Goal: Task Accomplishment & Management: Manage account settings

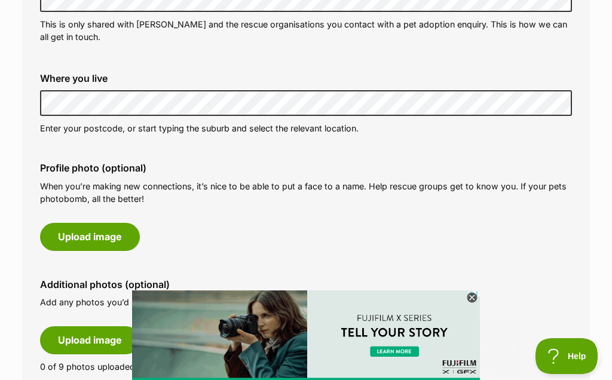
click at [95, 226] on button "Upload image" at bounding box center [90, 236] width 100 height 27
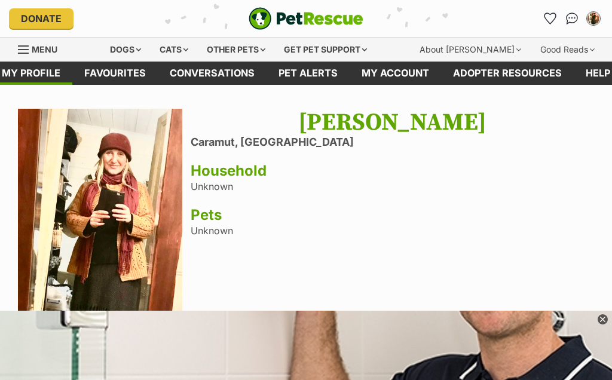
click at [47, 81] on link "My profile" at bounding box center [31, 73] width 82 height 23
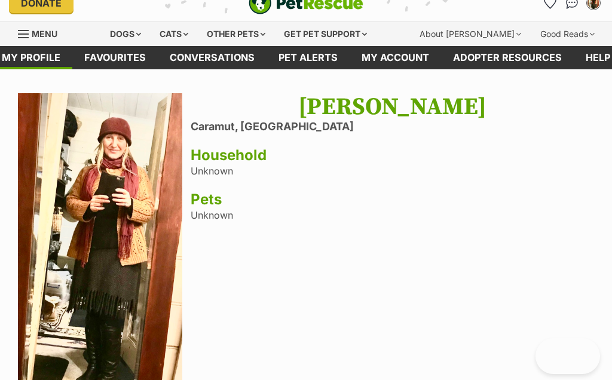
click at [396, 62] on link "My account" at bounding box center [394, 57] width 91 height 23
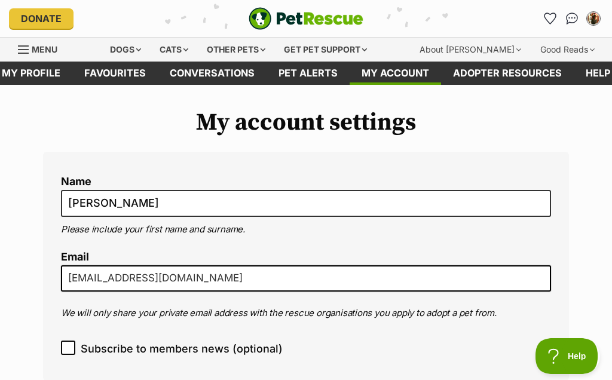
click at [36, 72] on link "My profile" at bounding box center [31, 73] width 82 height 23
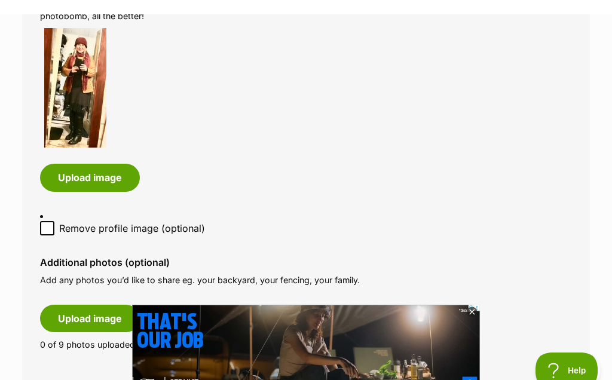
scroll to position [648, 0]
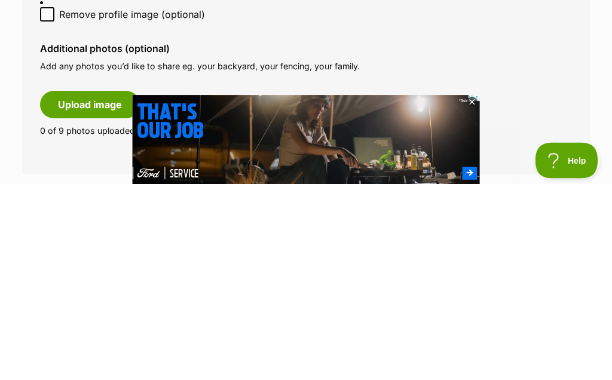
click at [96, 287] on button "Upload image" at bounding box center [90, 300] width 100 height 27
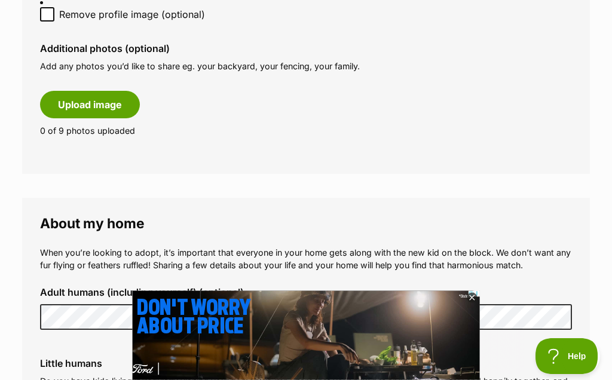
scroll to position [0, 0]
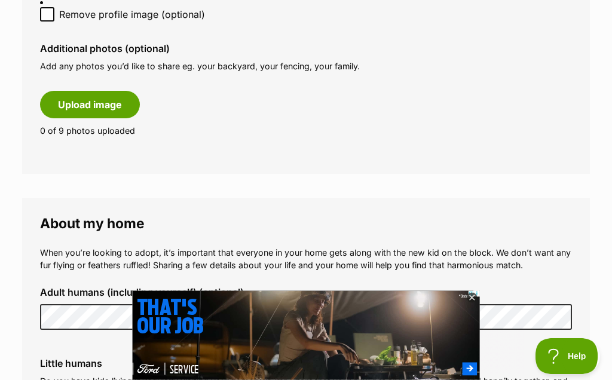
click at [493, 365] on div "Close" at bounding box center [305, 347] width 435 height 66
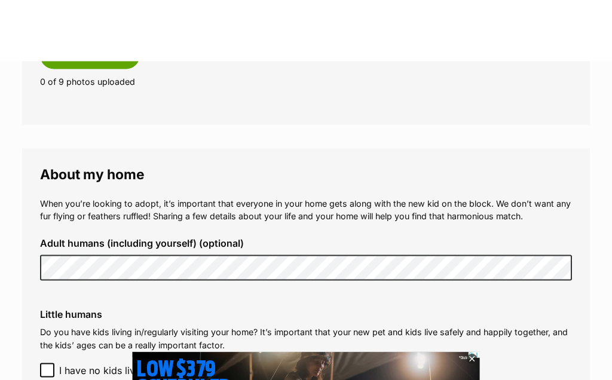
scroll to position [841, 0]
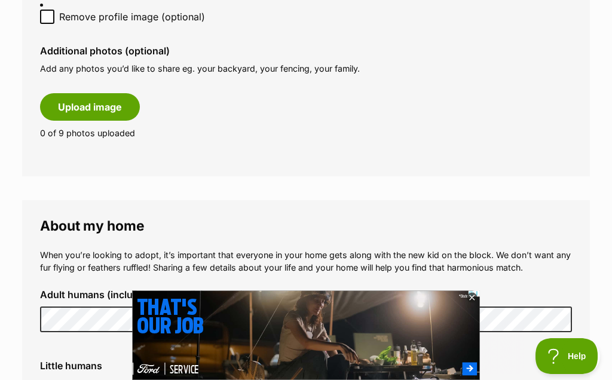
click at [477, 300] on icon at bounding box center [471, 298] width 11 height 11
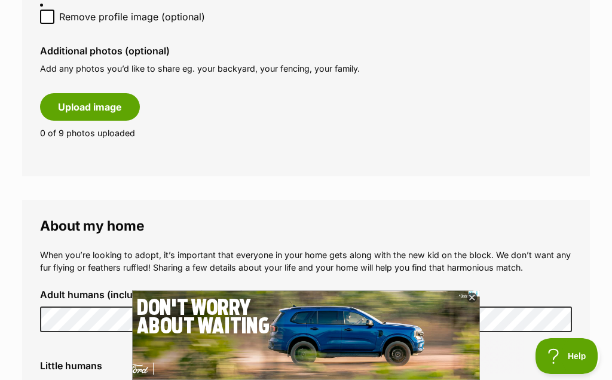
scroll to position [0, 0]
click at [476, 302] on icon at bounding box center [471, 298] width 11 height 11
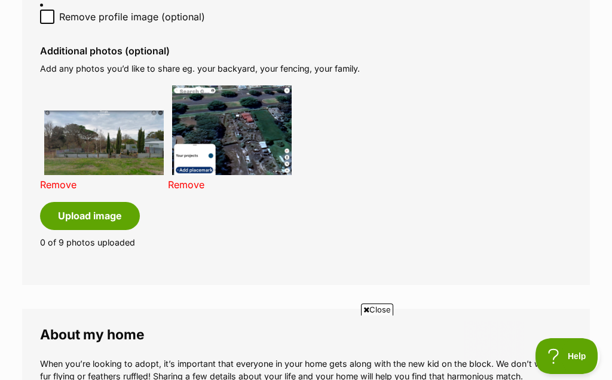
click at [92, 202] on button "Upload image" at bounding box center [90, 215] width 100 height 27
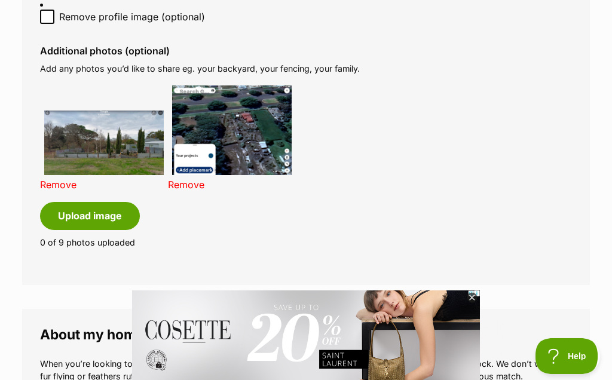
click at [474, 297] on icon at bounding box center [471, 298] width 10 height 10
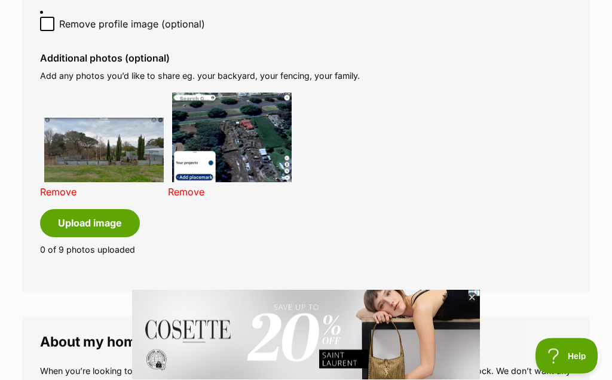
scroll to position [834, 0]
click at [97, 209] on button "Upload image" at bounding box center [90, 222] width 100 height 27
click at [469, 303] on icon at bounding box center [471, 298] width 10 height 10
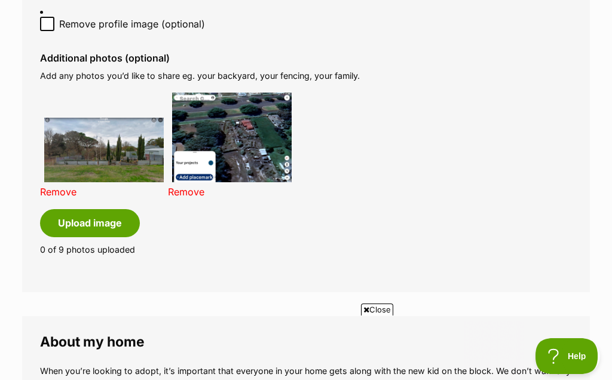
click at [489, 365] on div "Close" at bounding box center [305, 347] width 435 height 66
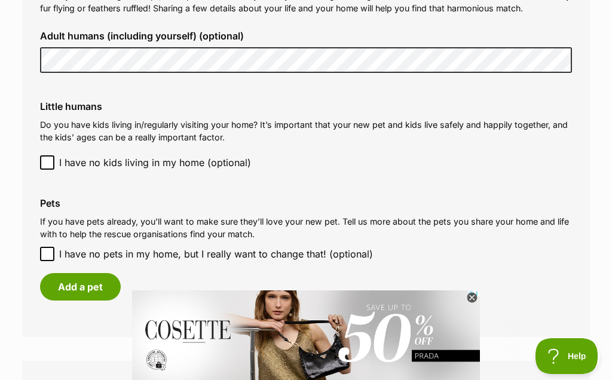
scroll to position [1214, 0]
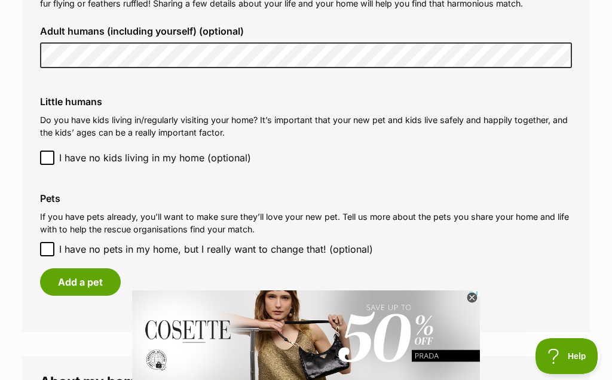
click at [53, 242] on input "I have no pets in my home, but I really want to change that! (optional)" at bounding box center [47, 249] width 14 height 14
checkbox input "true"
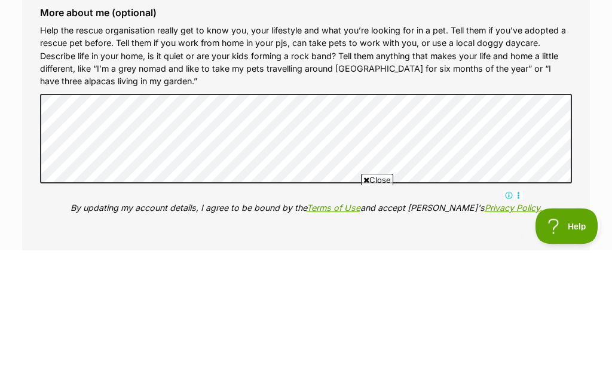
scroll to position [1581, 0]
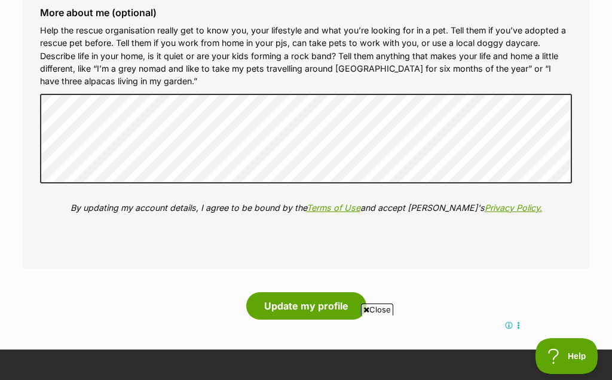
click at [319, 292] on button "Update my profile" at bounding box center [306, 305] width 120 height 27
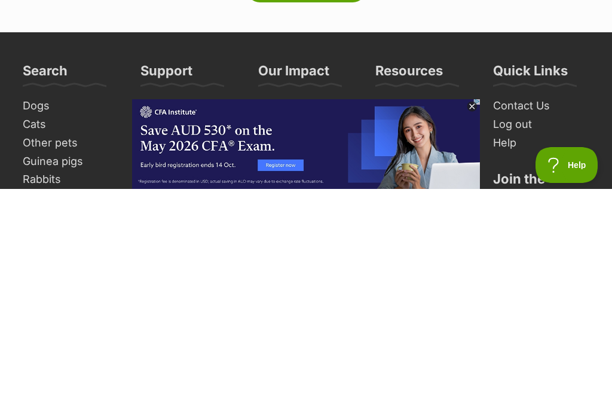
scroll to position [1675, 0]
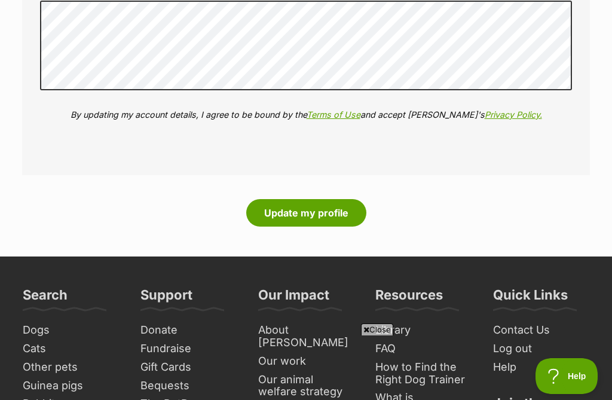
click at [310, 199] on button "Update my profile" at bounding box center [306, 212] width 120 height 27
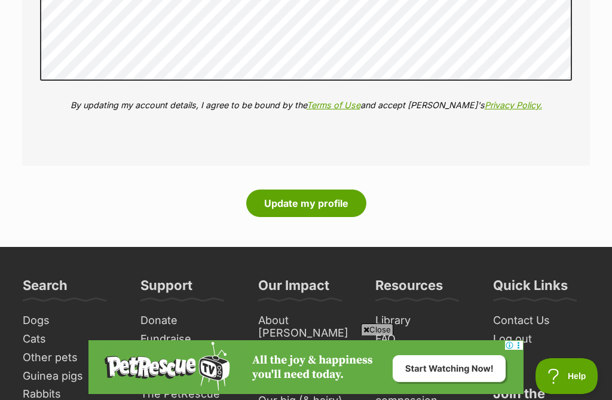
scroll to position [0, 0]
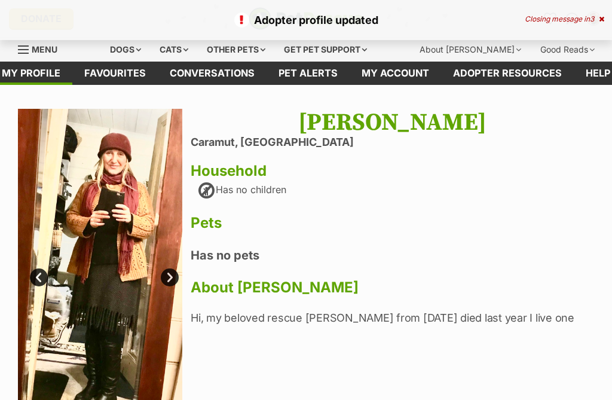
click at [133, 54] on div "Dogs" at bounding box center [126, 50] width 48 height 24
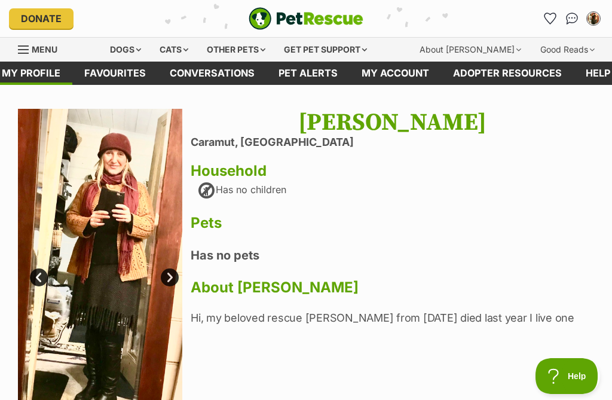
click at [135, 52] on div "Dogs" at bounding box center [126, 50] width 48 height 24
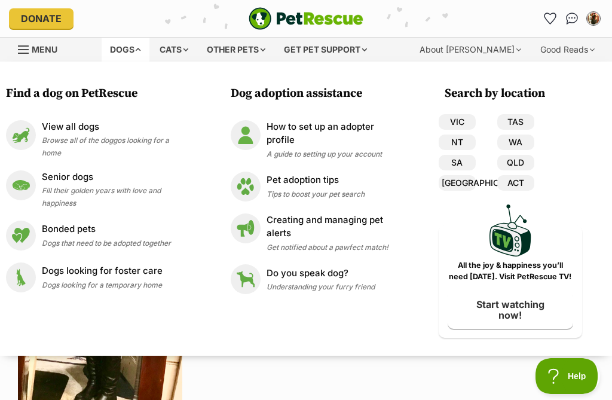
click at [78, 130] on p "View all dogs" at bounding box center [115, 127] width 147 height 14
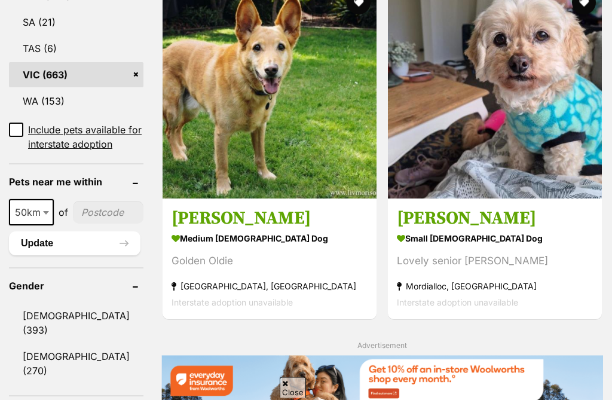
scroll to position [889, 0]
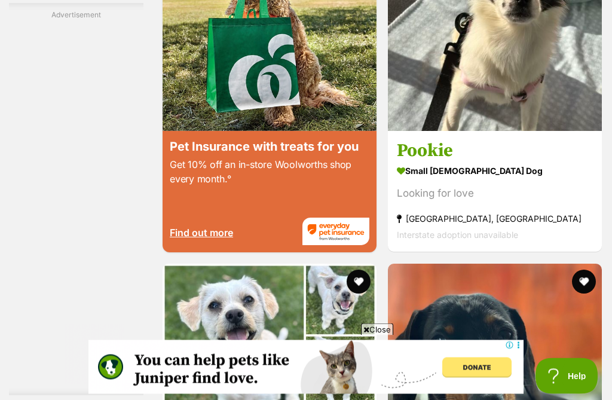
scroll to position [2229, 0]
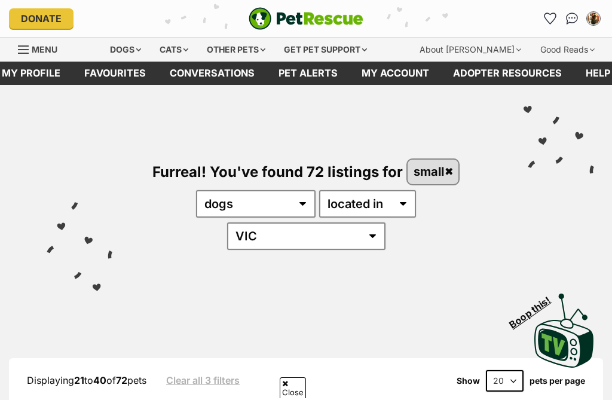
scroll to position [577, 0]
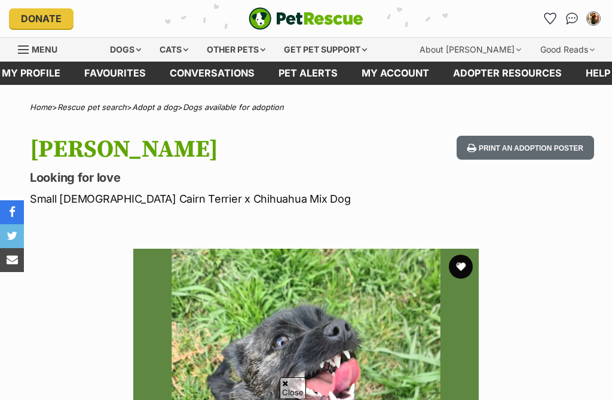
scroll to position [193, 0]
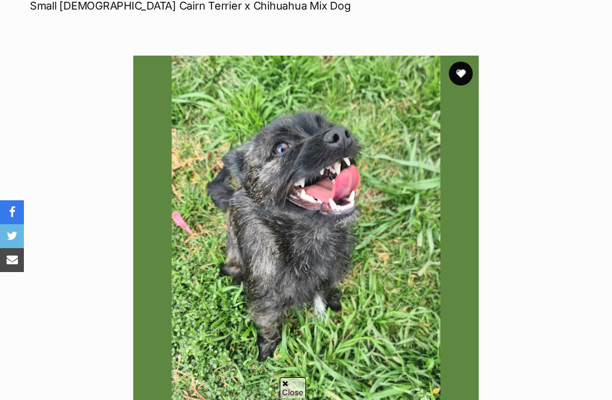
click at [464, 62] on button "favourite" at bounding box center [460, 74] width 24 height 24
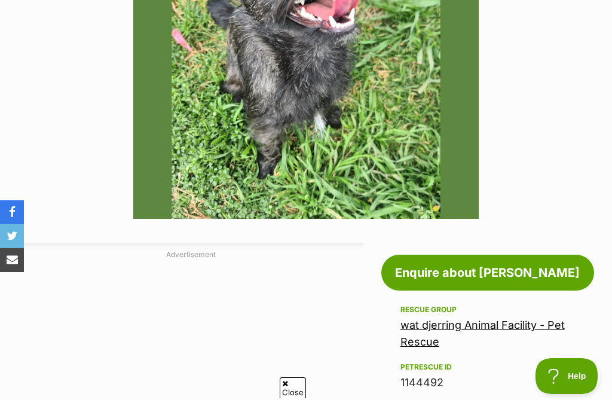
scroll to position [378, 0]
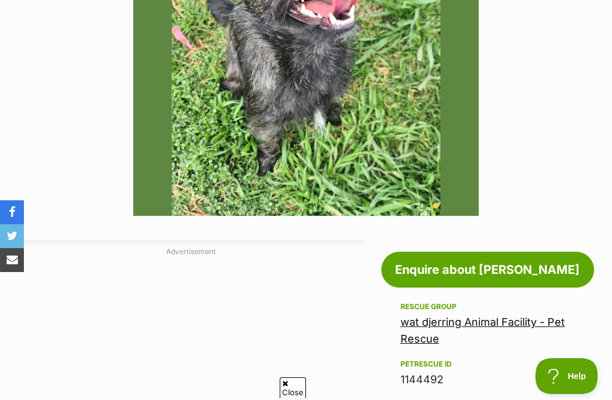
click at [481, 265] on link "Enquire about [PERSON_NAME]" at bounding box center [487, 269] width 213 height 36
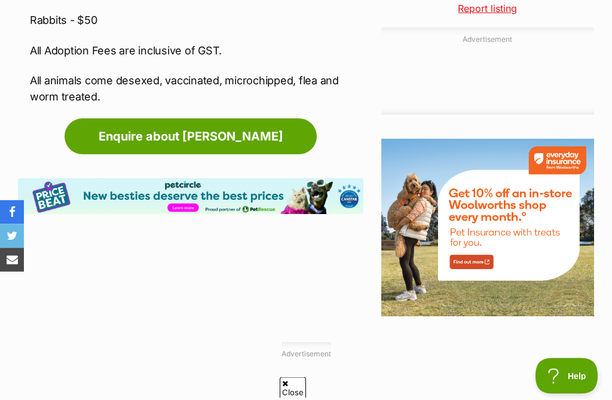
scroll to position [1355, 0]
